Goal: Participate in discussion: Engage in conversation with other users on a specific topic

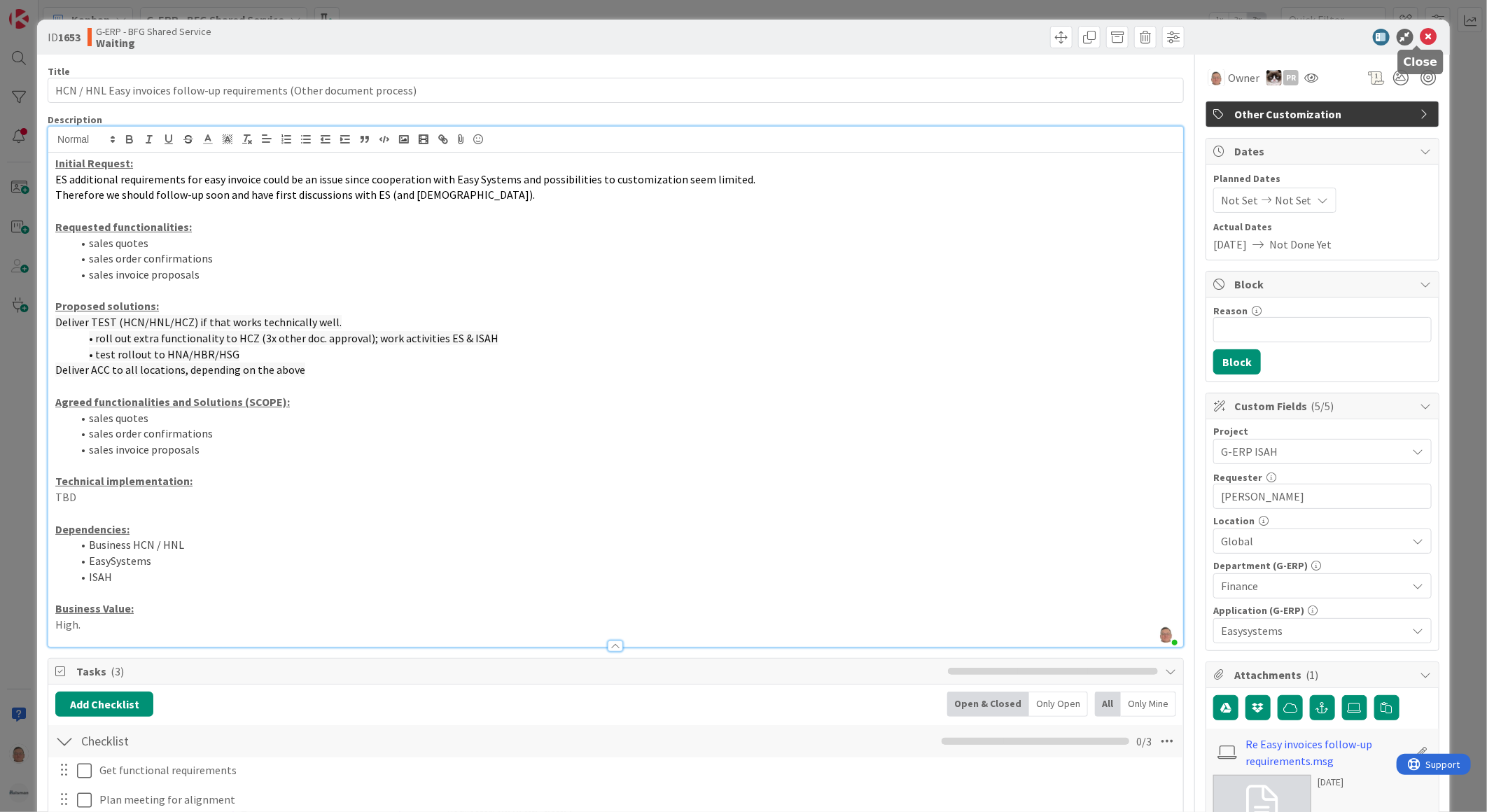
drag, startPoint x: 1420, startPoint y: 37, endPoint x: 1411, endPoint y: 38, distance: 9.1
click at [1420, 37] on icon at bounding box center [1429, 37] width 17 height 17
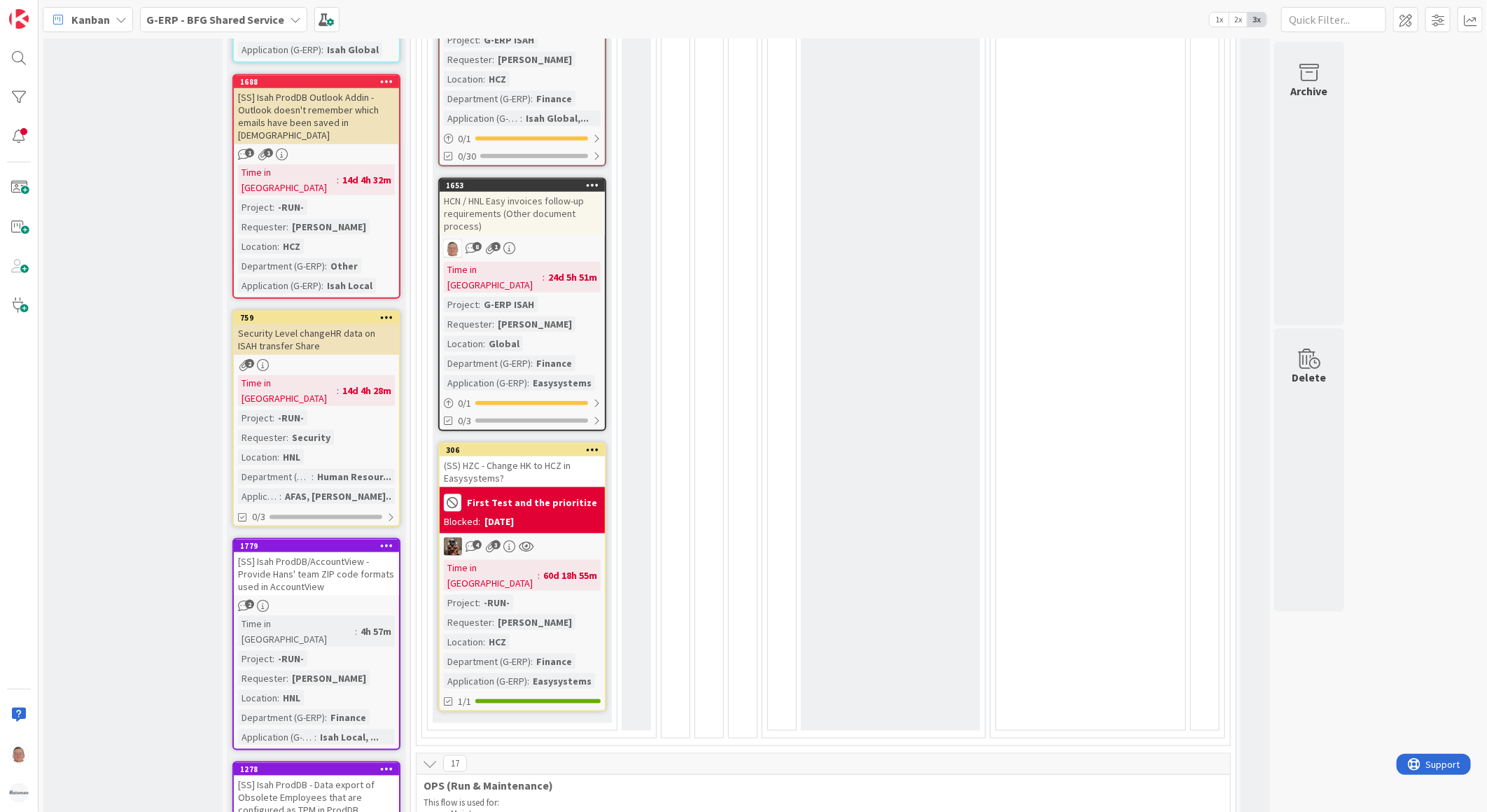
scroll to position [855, 0]
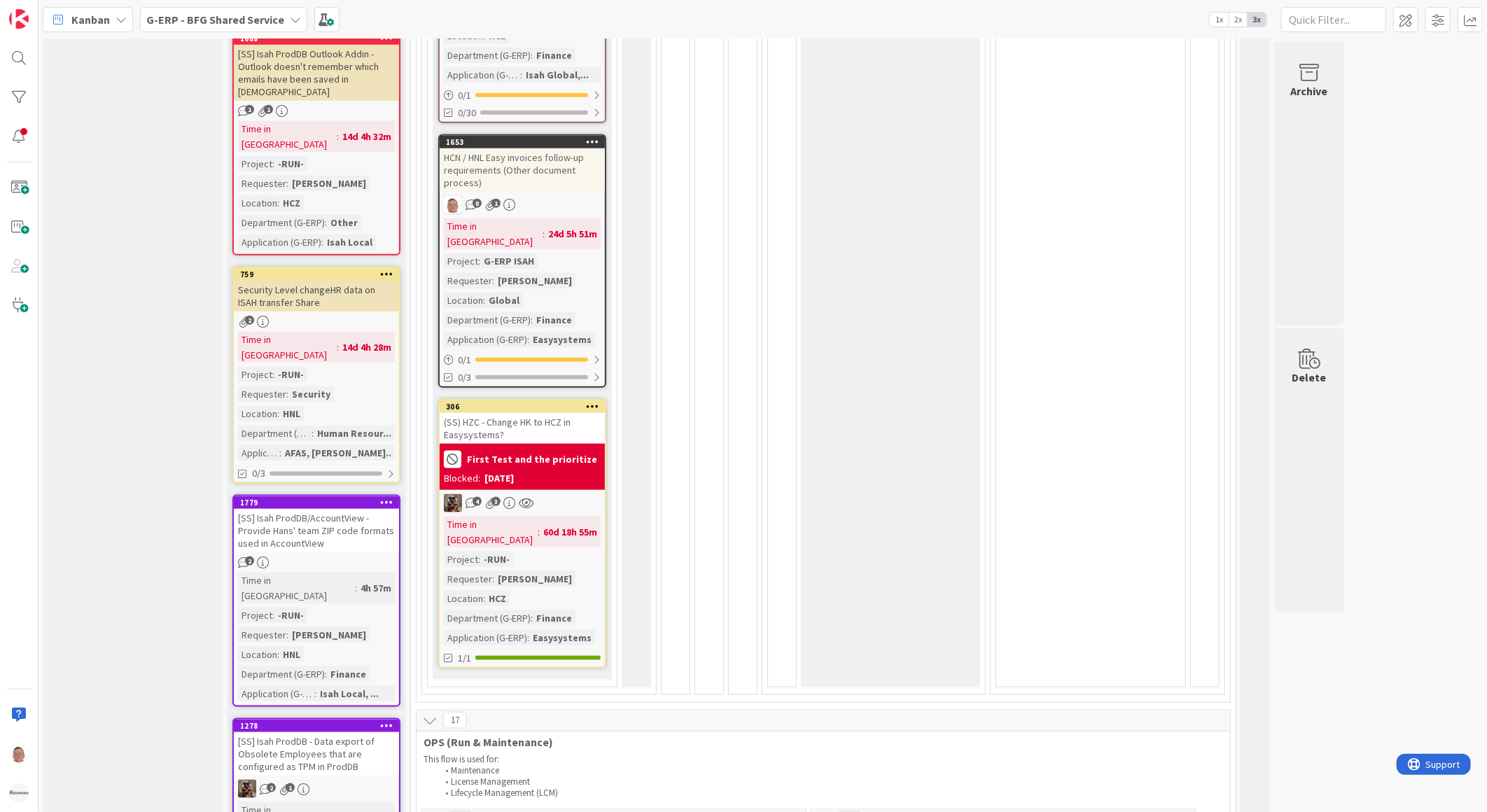
click at [520, 413] on div "(SS) HZC - Change HK to HCZ in Easysystems?" at bounding box center [522, 428] width 165 height 31
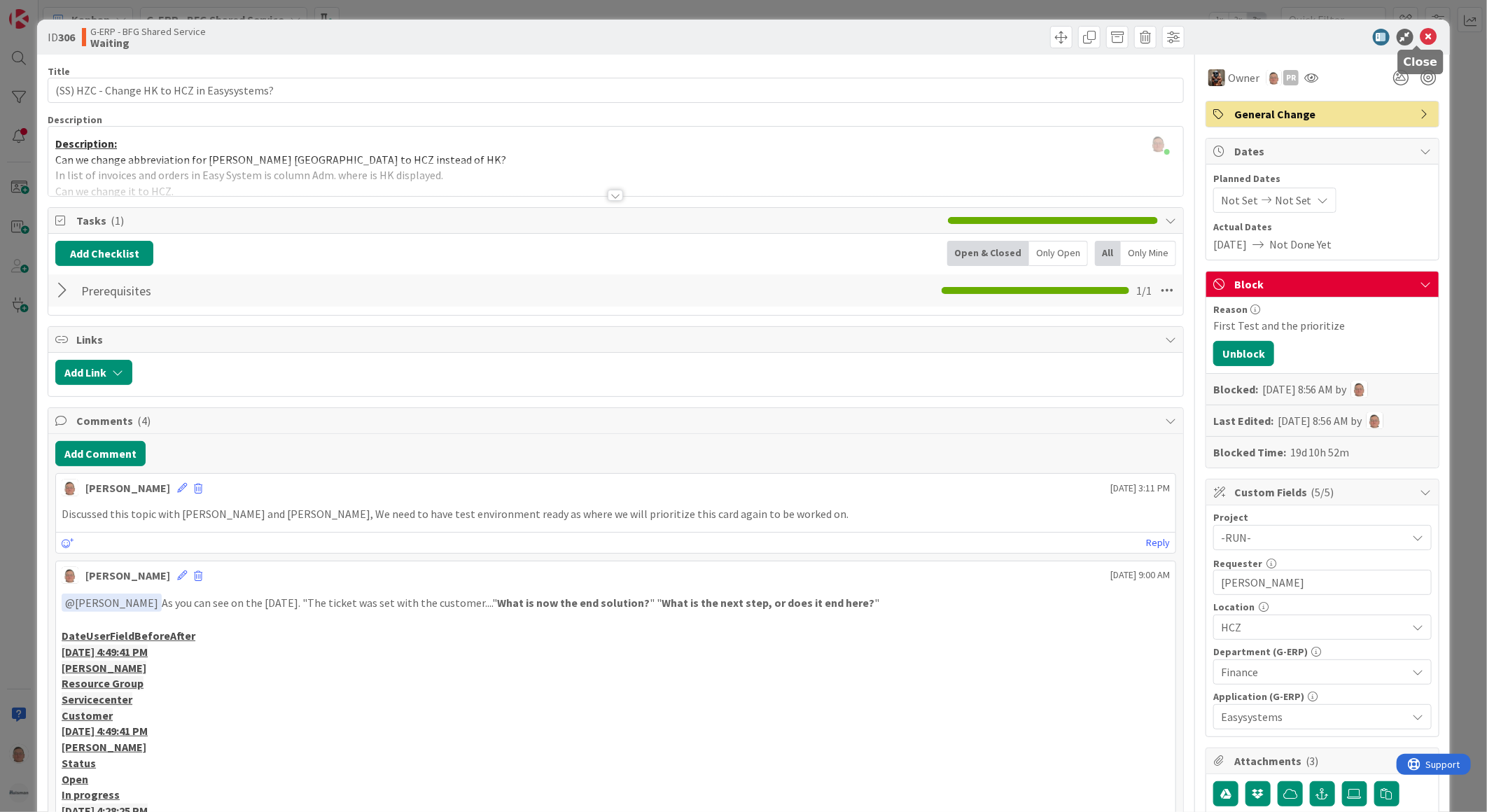
click at [1422, 33] on icon at bounding box center [1429, 37] width 17 height 17
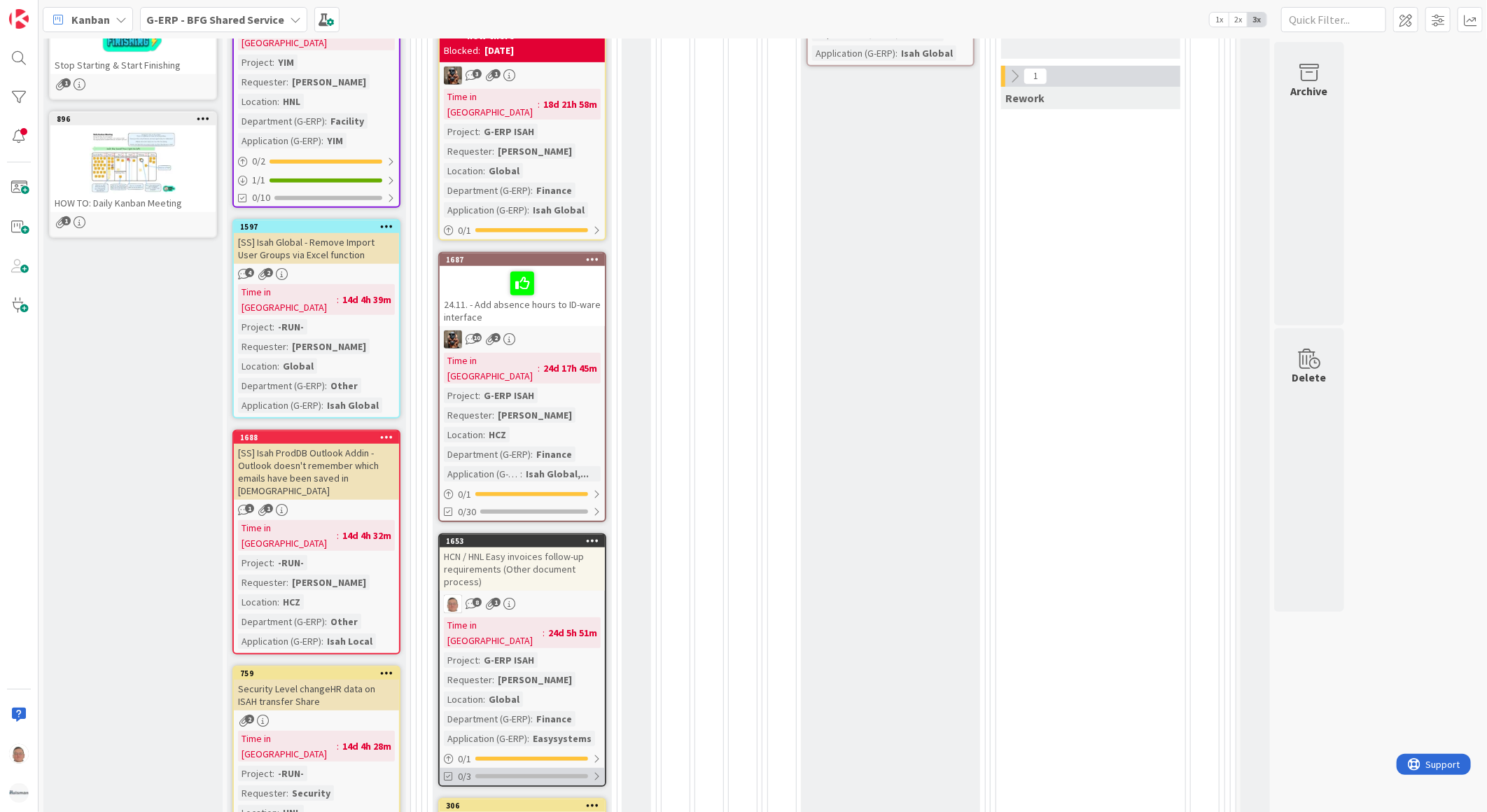
scroll to position [389, 0]
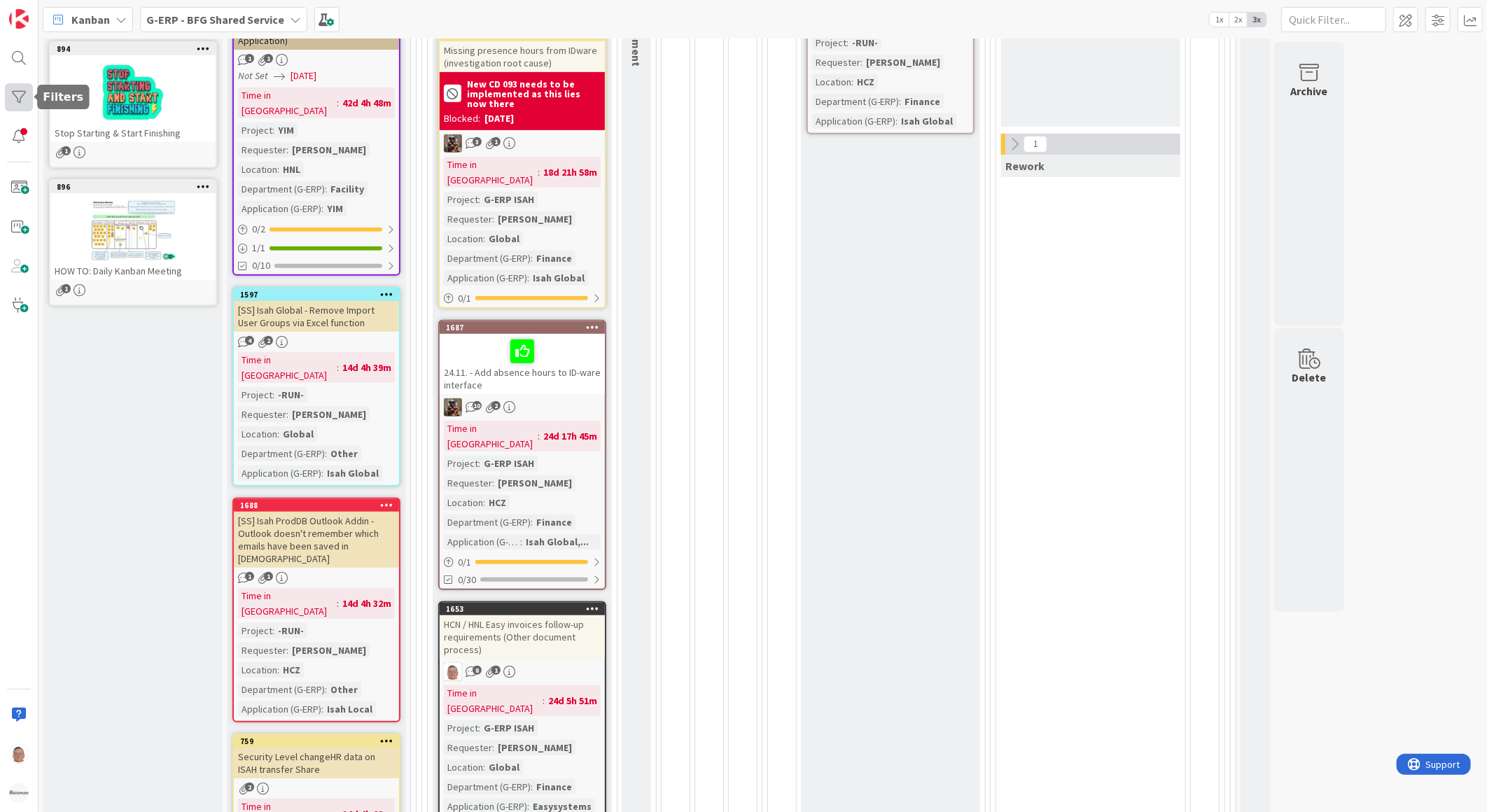
click at [17, 98] on div at bounding box center [18, 97] width 28 height 28
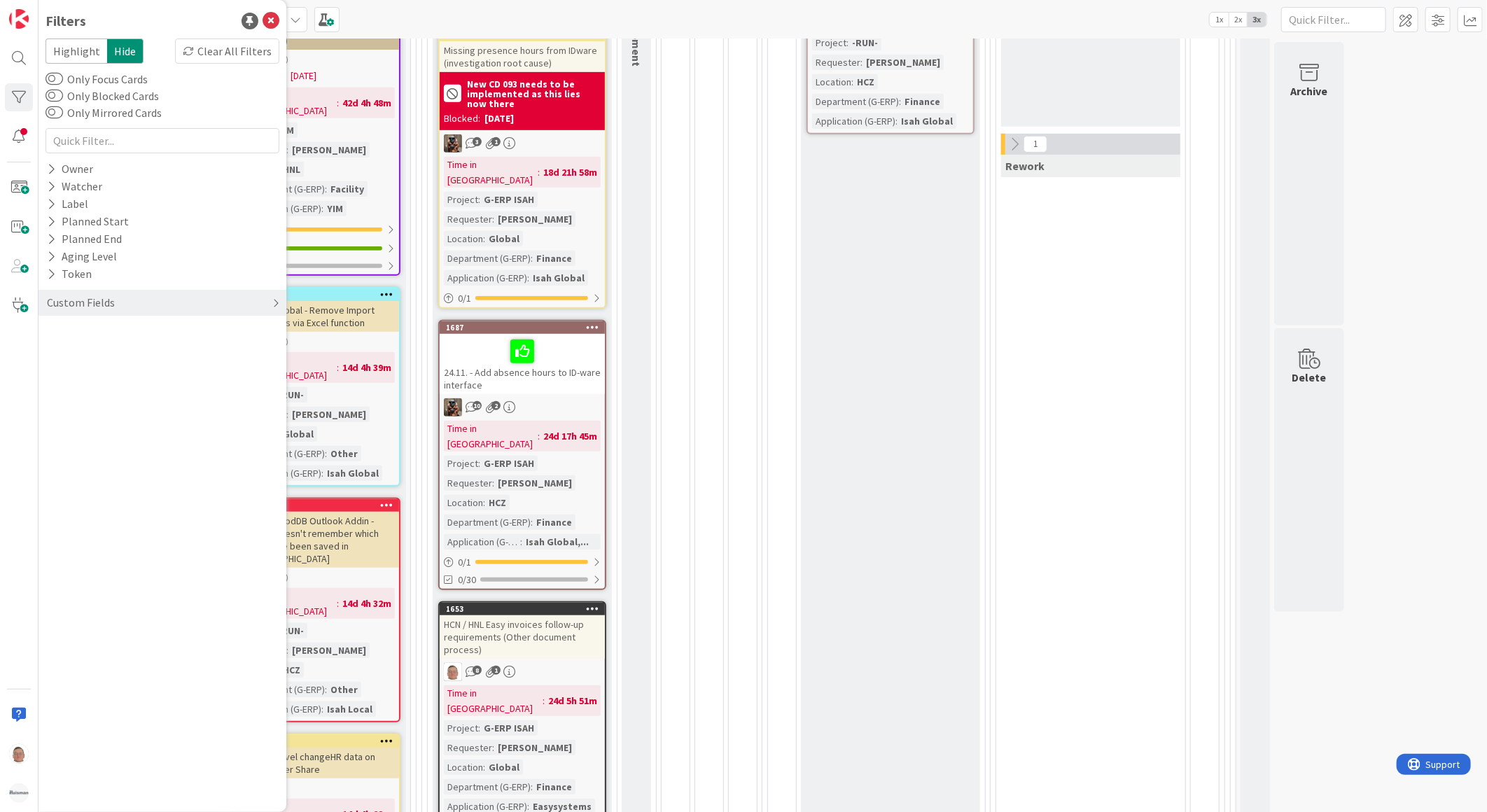
click at [265, 302] on div "Custom Fields" at bounding box center [162, 302] width 248 height 26
click at [113, 396] on button "Application (G-ERP)" at bounding box center [102, 401] width 114 height 17
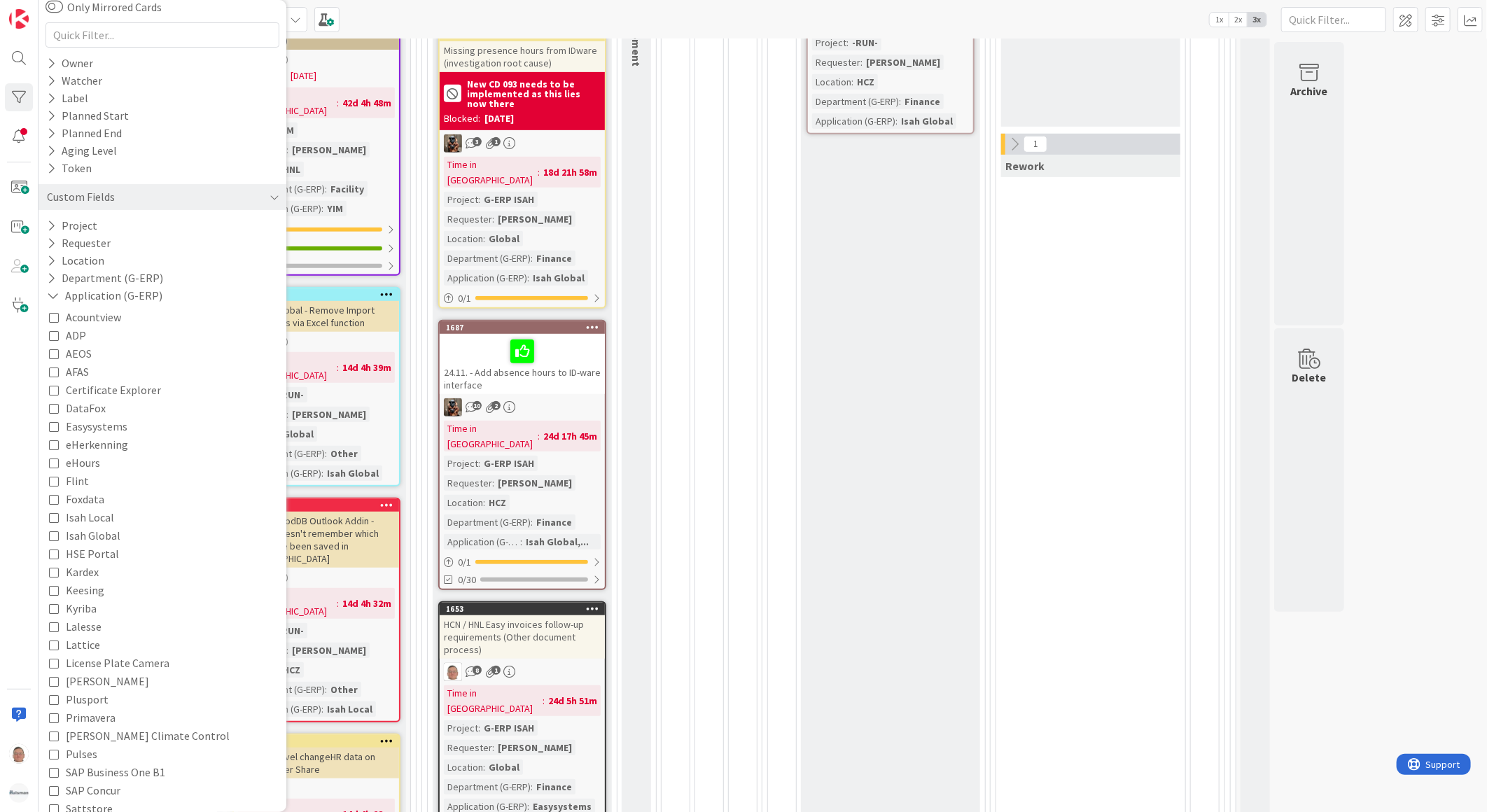
scroll to position [155, 0]
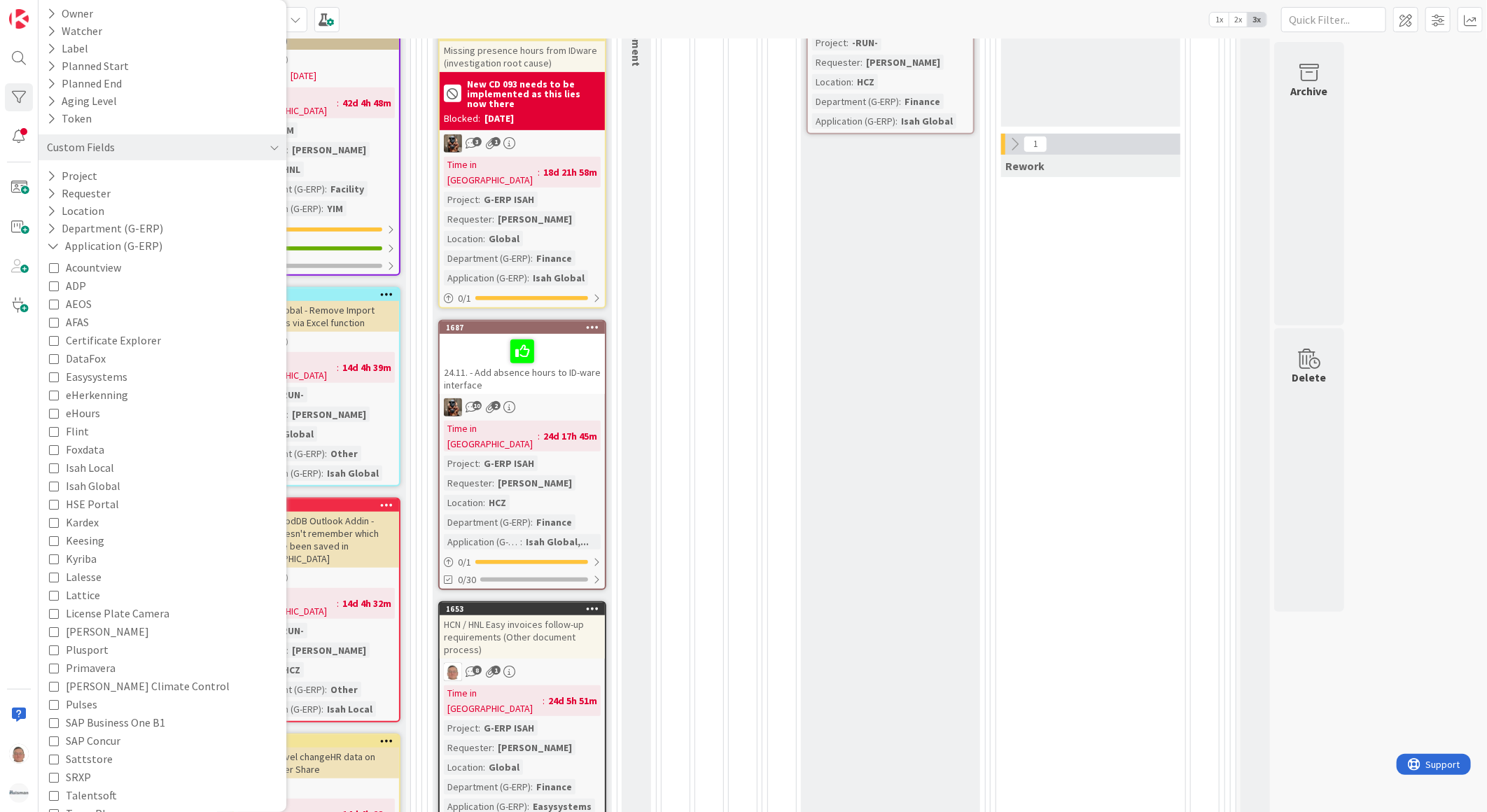
click at [56, 378] on icon at bounding box center [54, 376] width 10 height 10
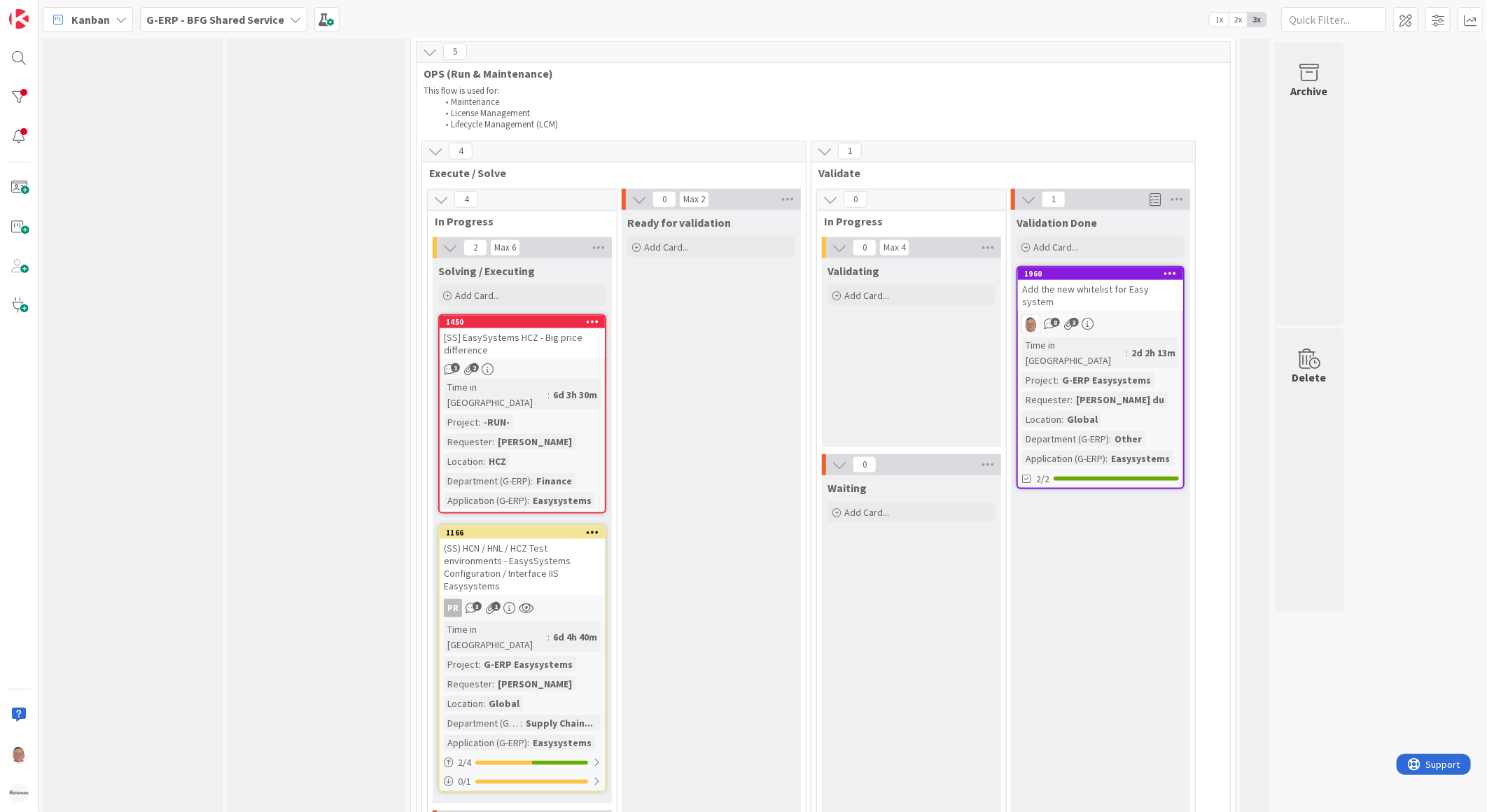
scroll to position [1010, 0]
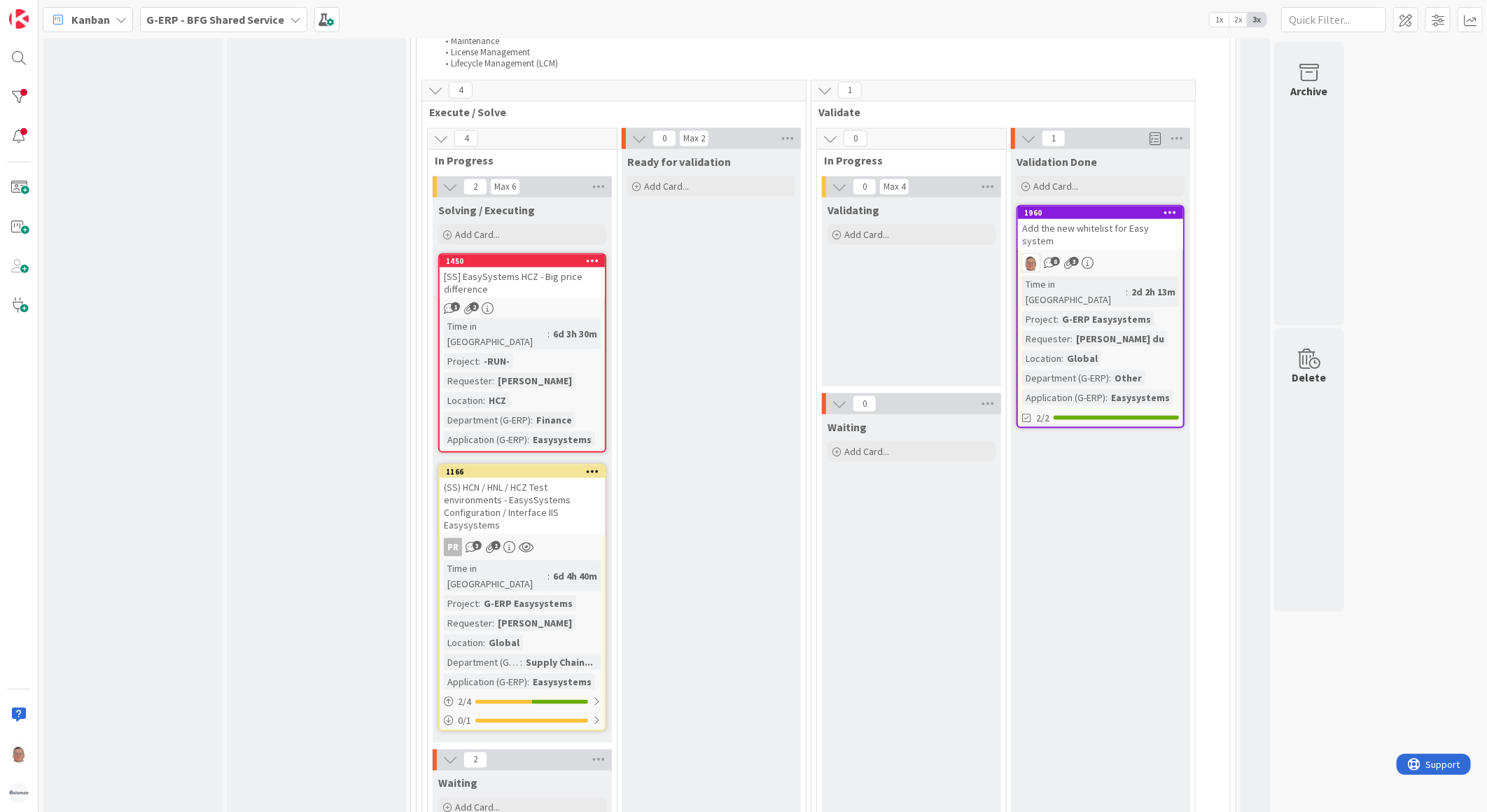
click at [561, 267] on div "[SS] EasySystems HCZ - Big price difference" at bounding box center [522, 283] width 165 height 31
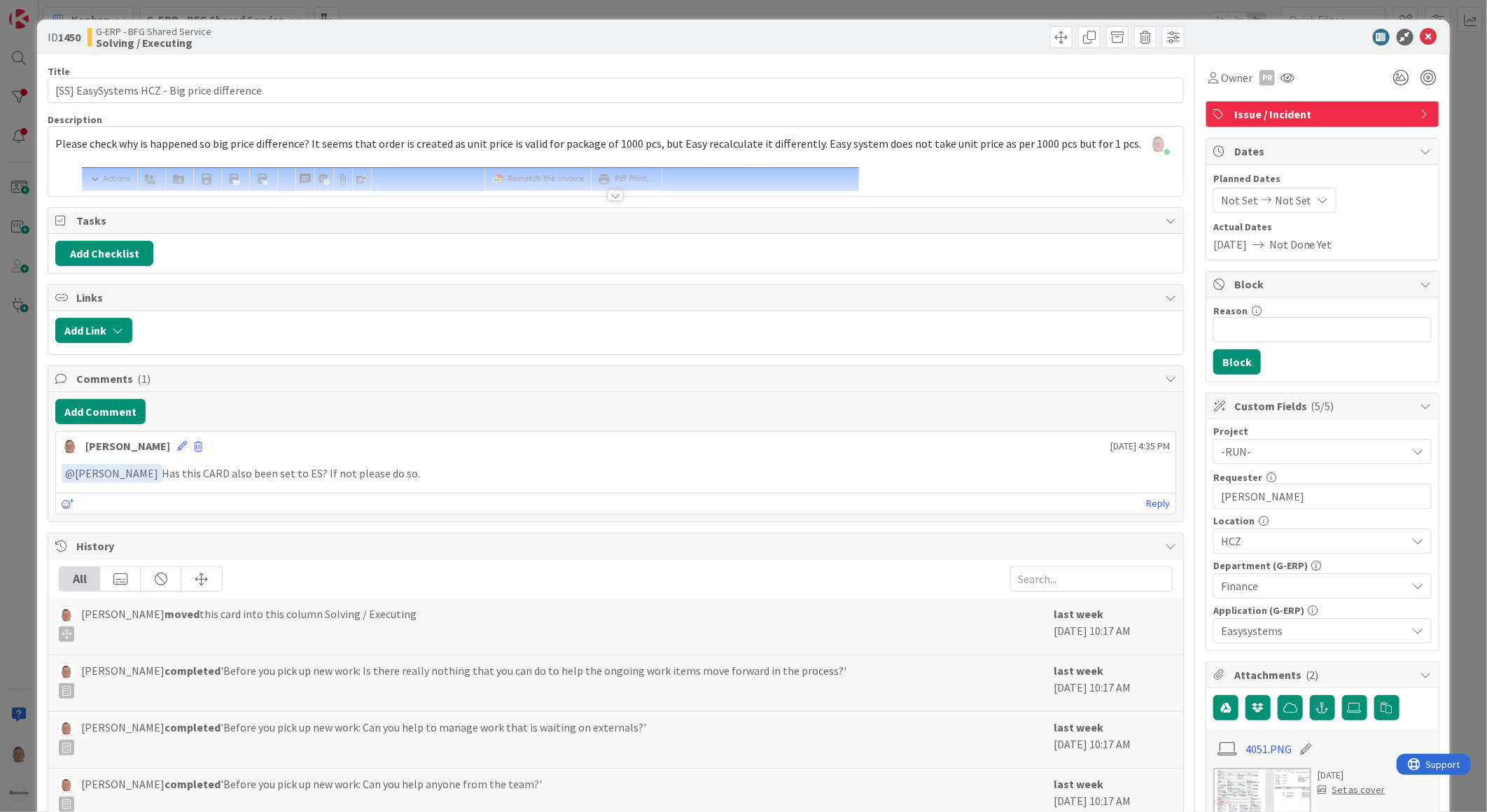
click at [616, 194] on div at bounding box center [615, 195] width 15 height 11
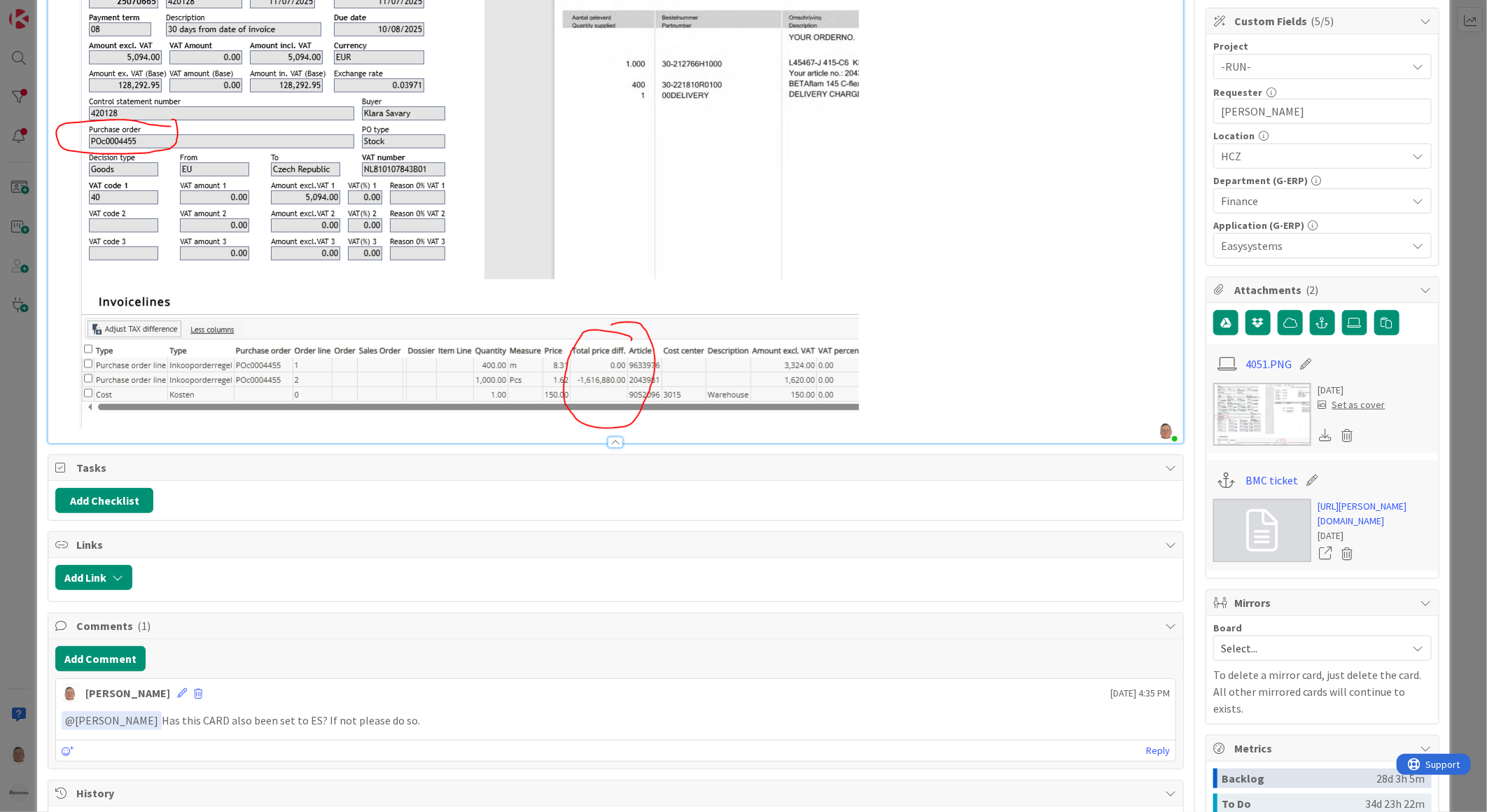
scroll to position [389, 0]
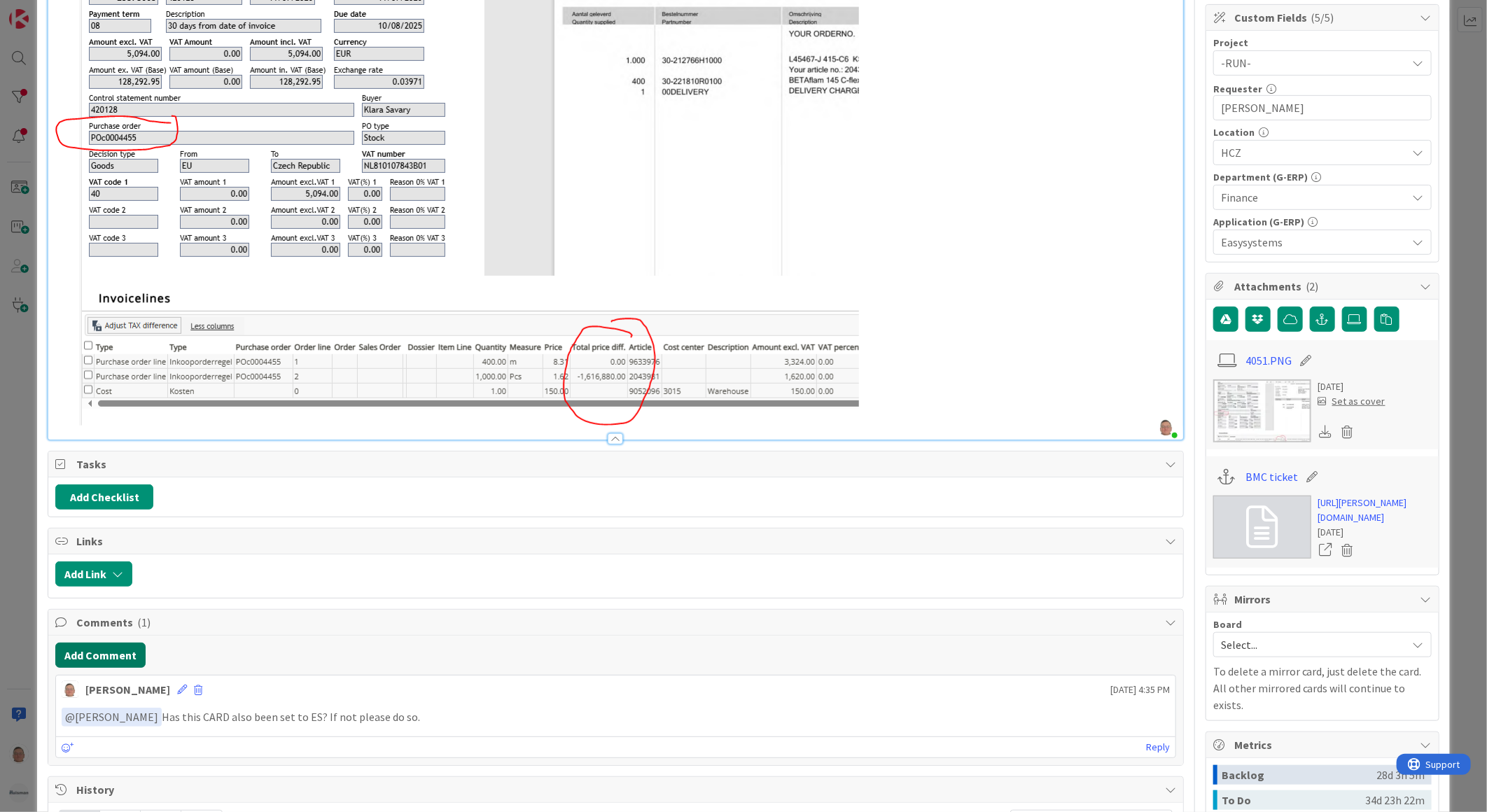
click at [111, 658] on button "Add Comment" at bounding box center [100, 654] width 90 height 25
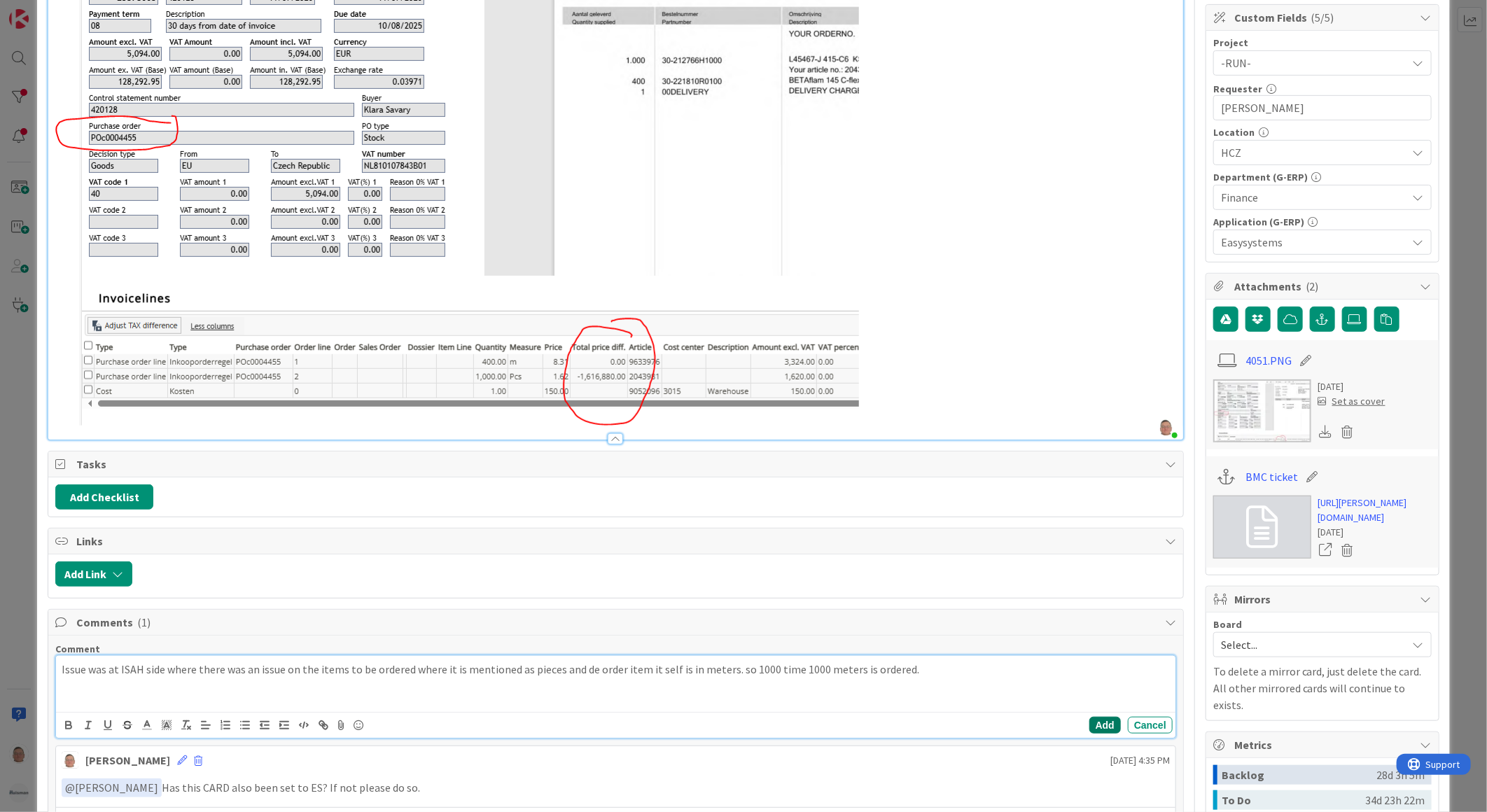
click at [1096, 723] on button "Add" at bounding box center [1105, 725] width 32 height 17
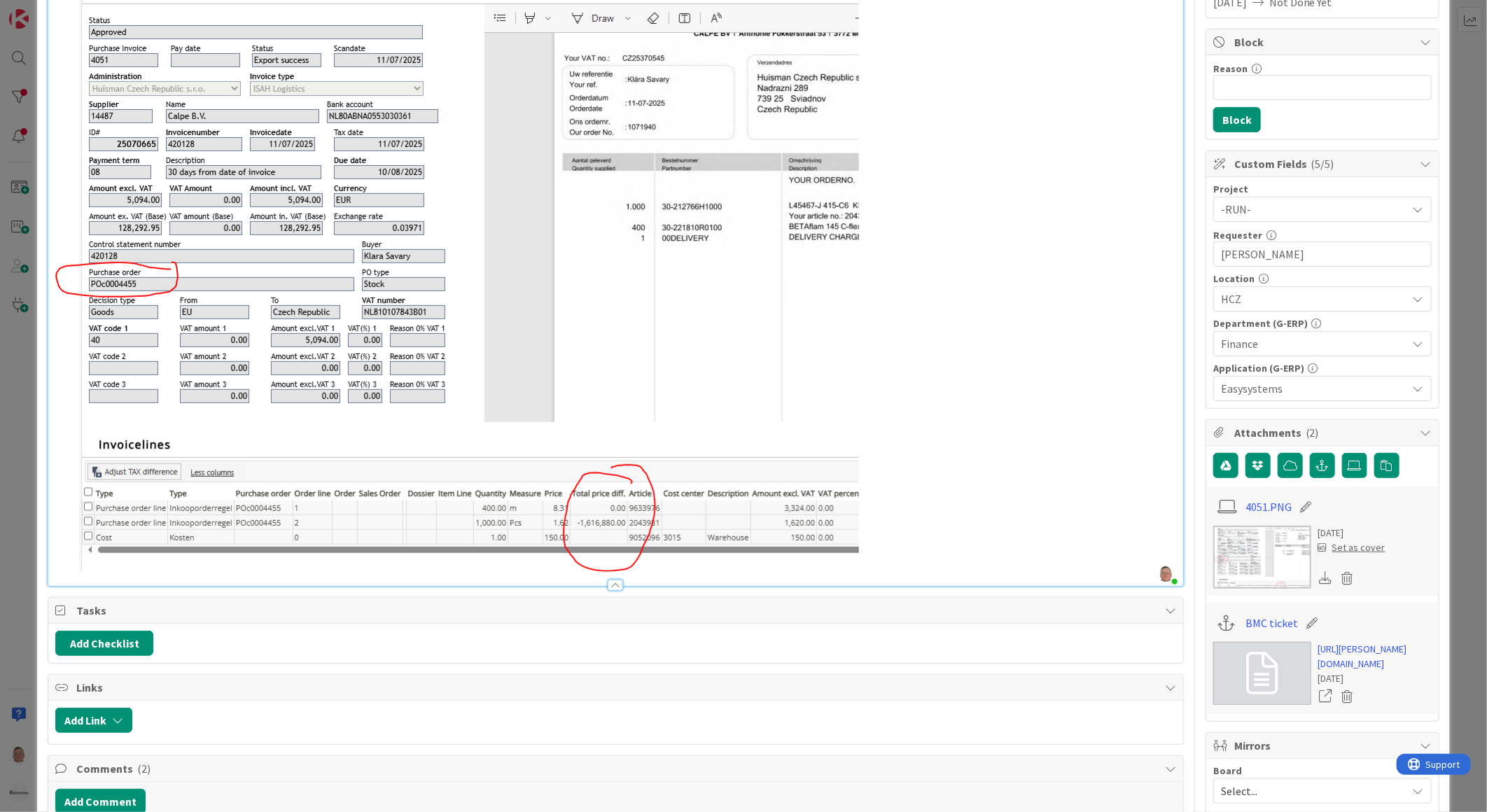
scroll to position [0, 0]
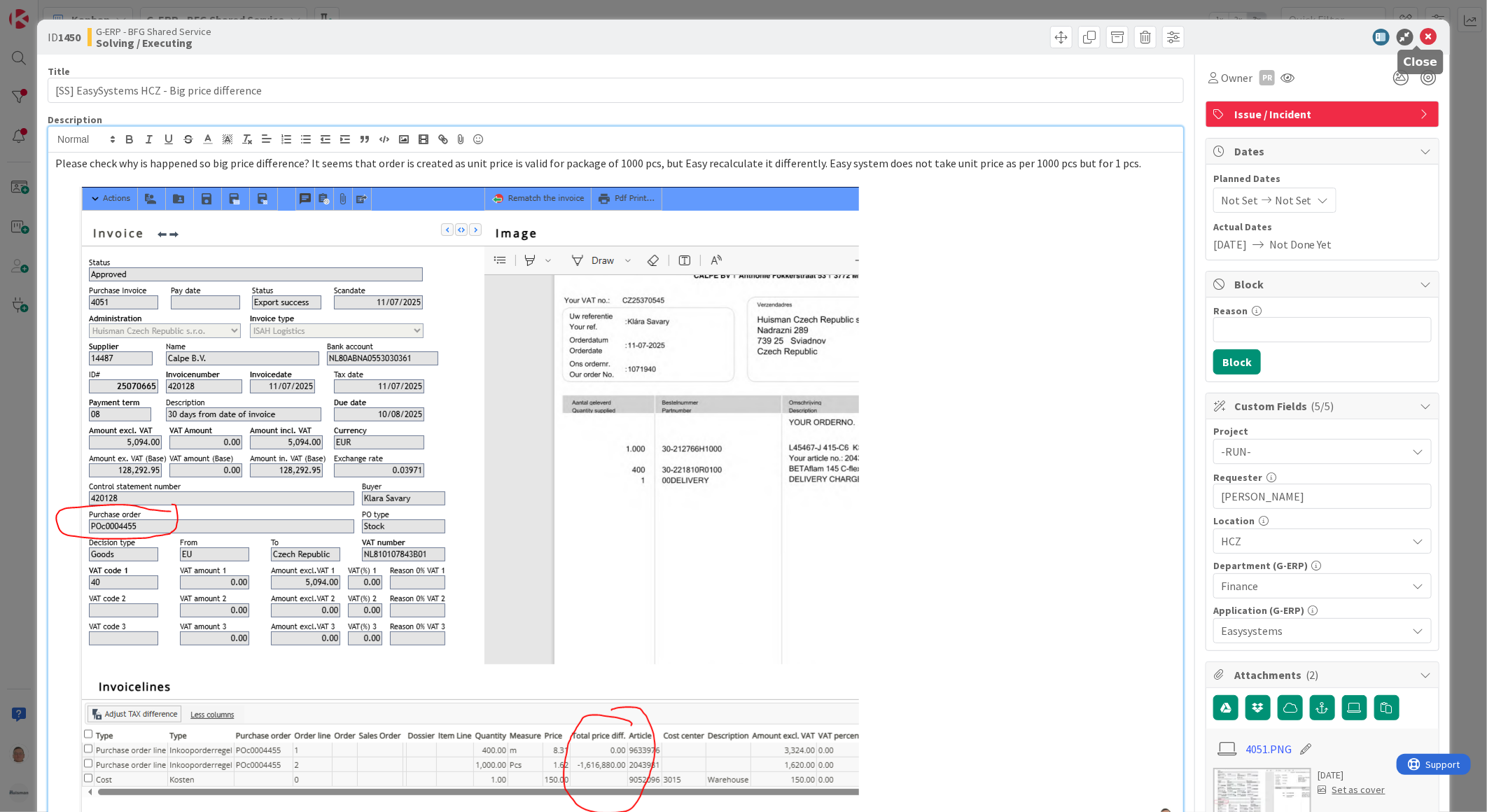
click at [1420, 36] on icon at bounding box center [1429, 37] width 17 height 17
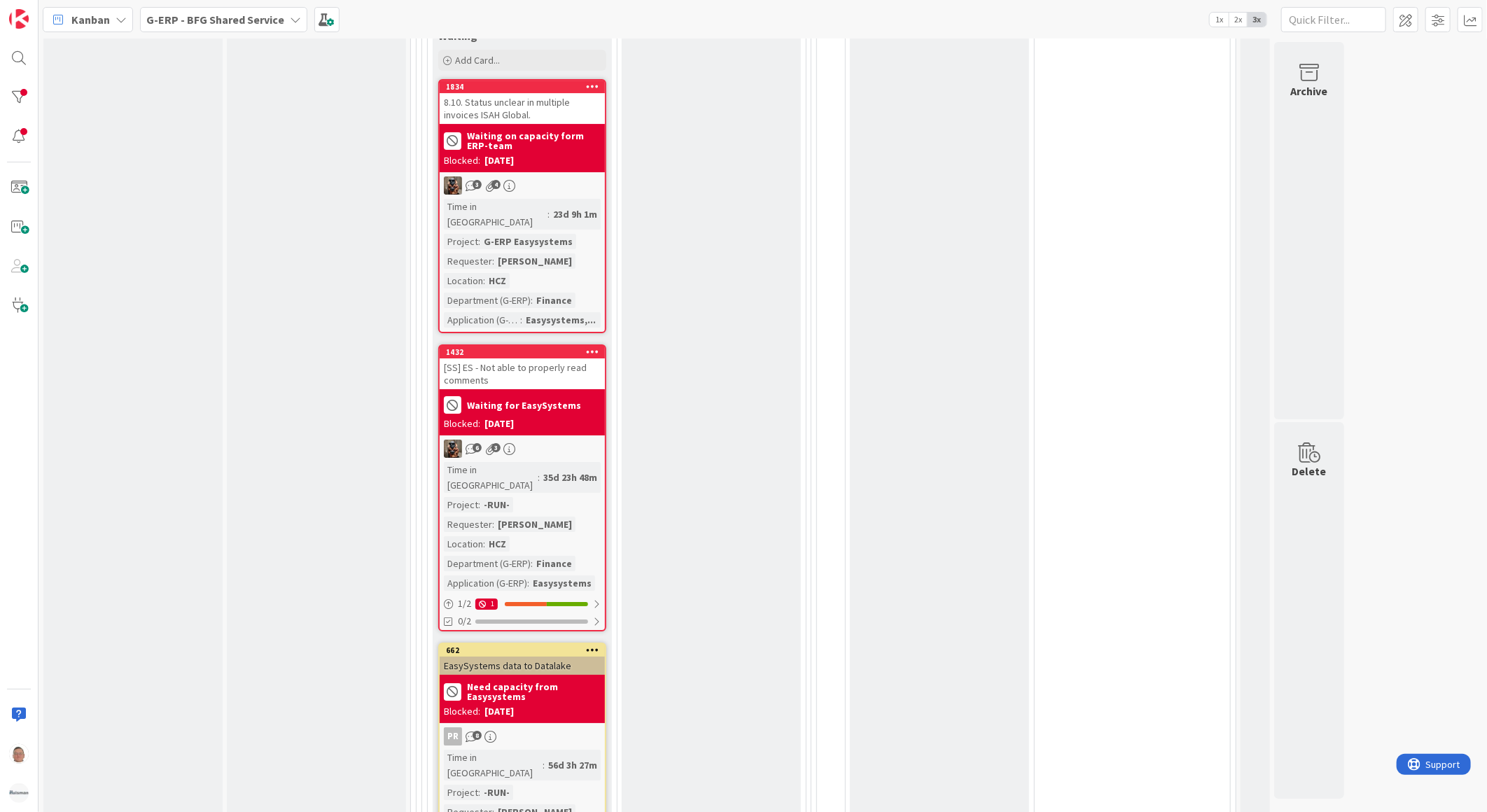
scroll to position [3032, 0]
